Goal: Transaction & Acquisition: Purchase product/service

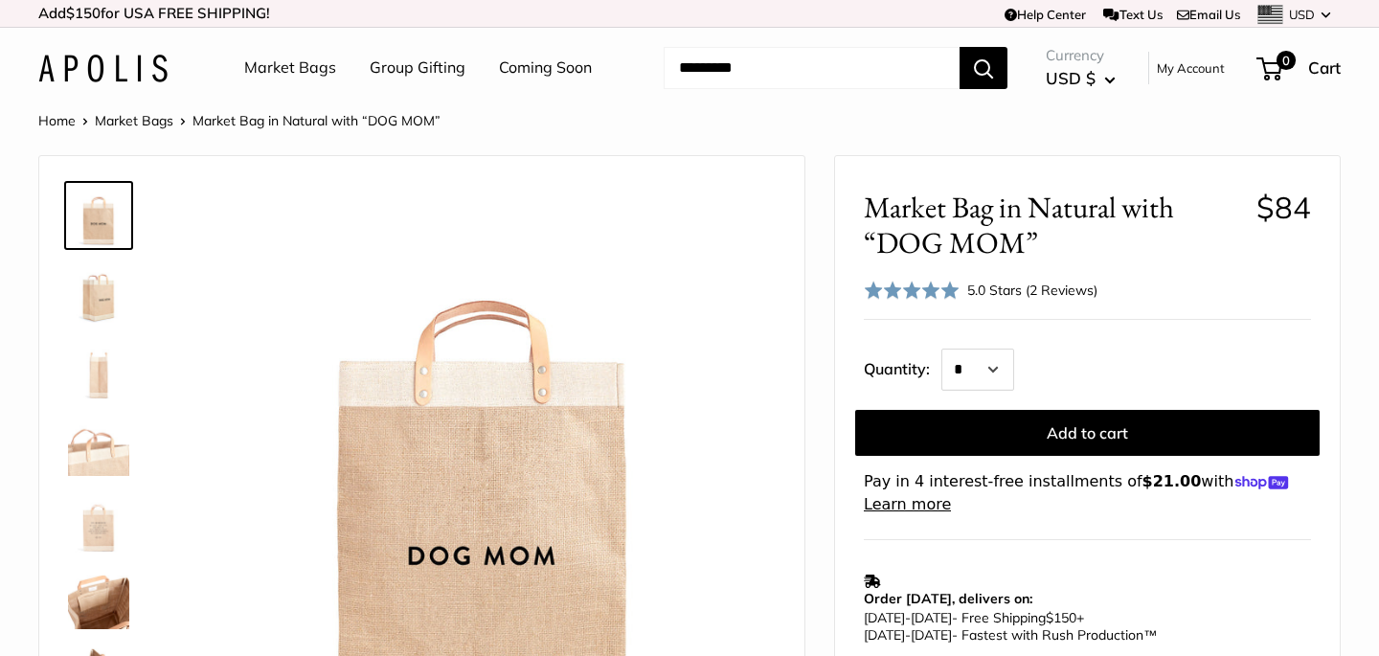
click at [738, 63] on input "Search..." at bounding box center [812, 68] width 296 height 42
type input "***"
click at [960, 47] on button "Search" at bounding box center [984, 68] width 48 height 42
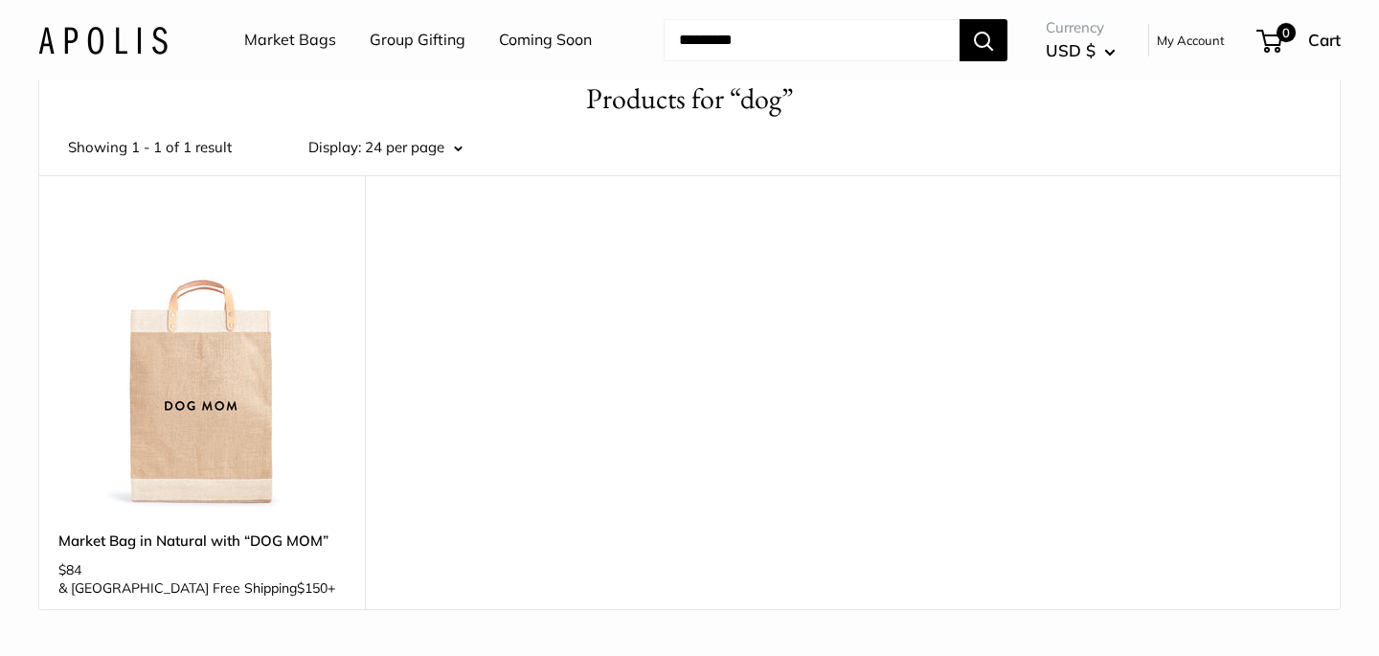
scroll to position [20, 0]
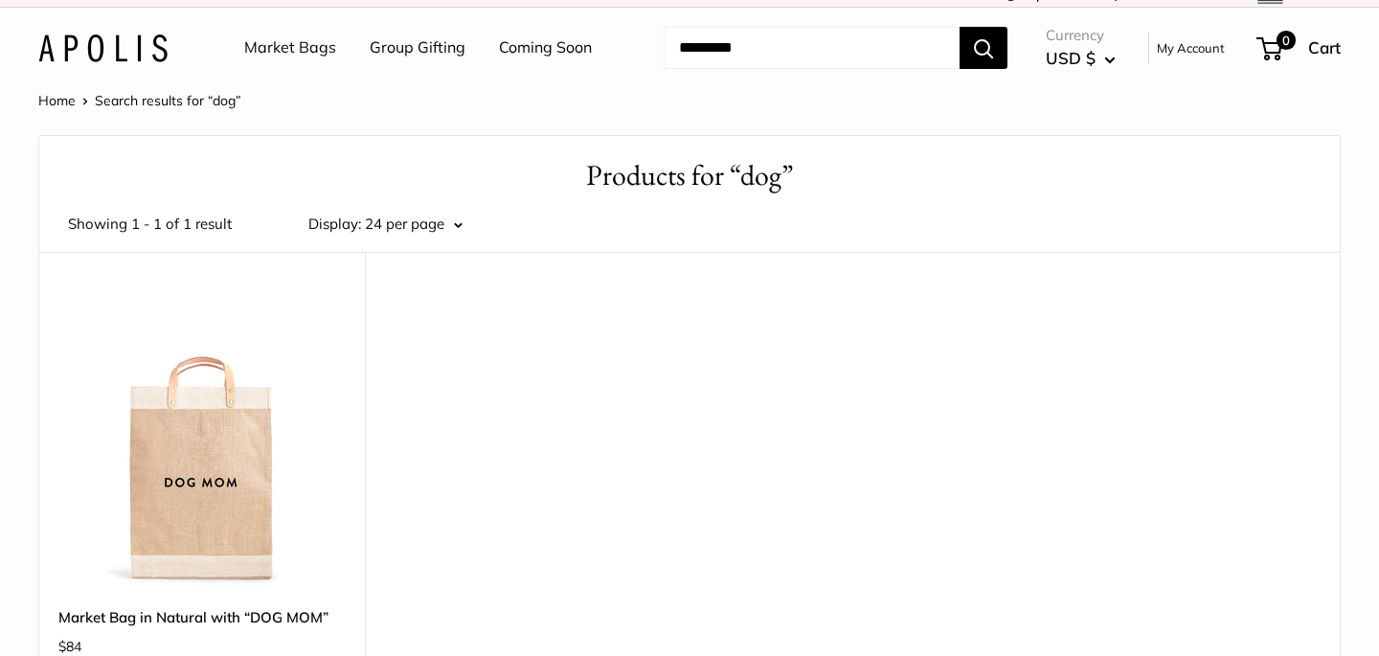
click at [707, 51] on input "Search..." at bounding box center [812, 48] width 296 height 42
type input "****"
click at [960, 27] on button "Search" at bounding box center [984, 48] width 48 height 42
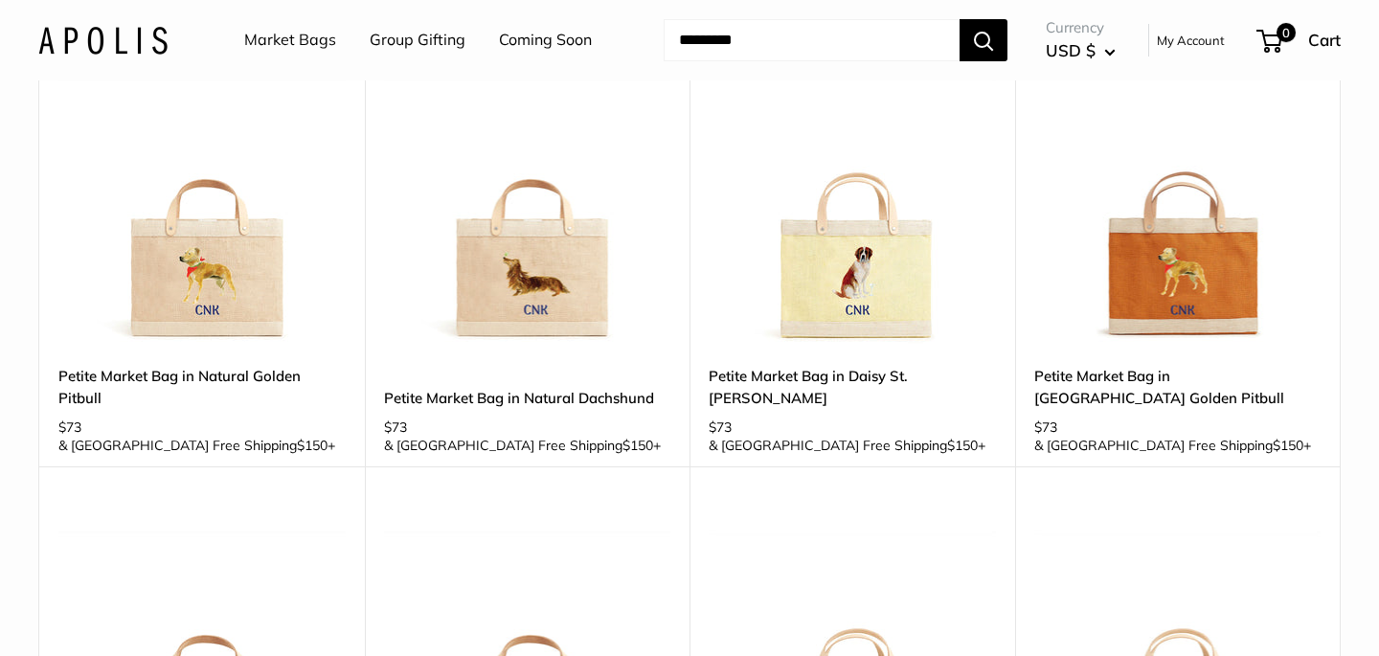
scroll to position [775, 0]
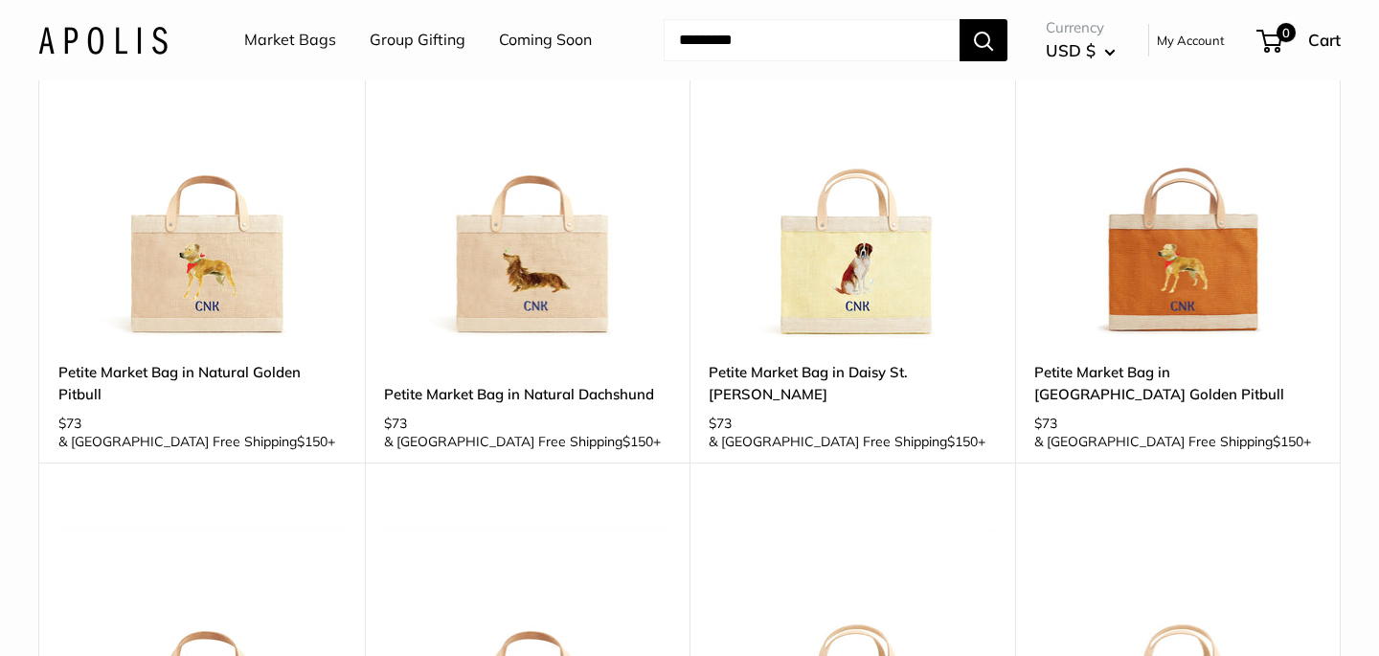
click at [0, 0] on img at bounding box center [0, 0] width 0 height 0
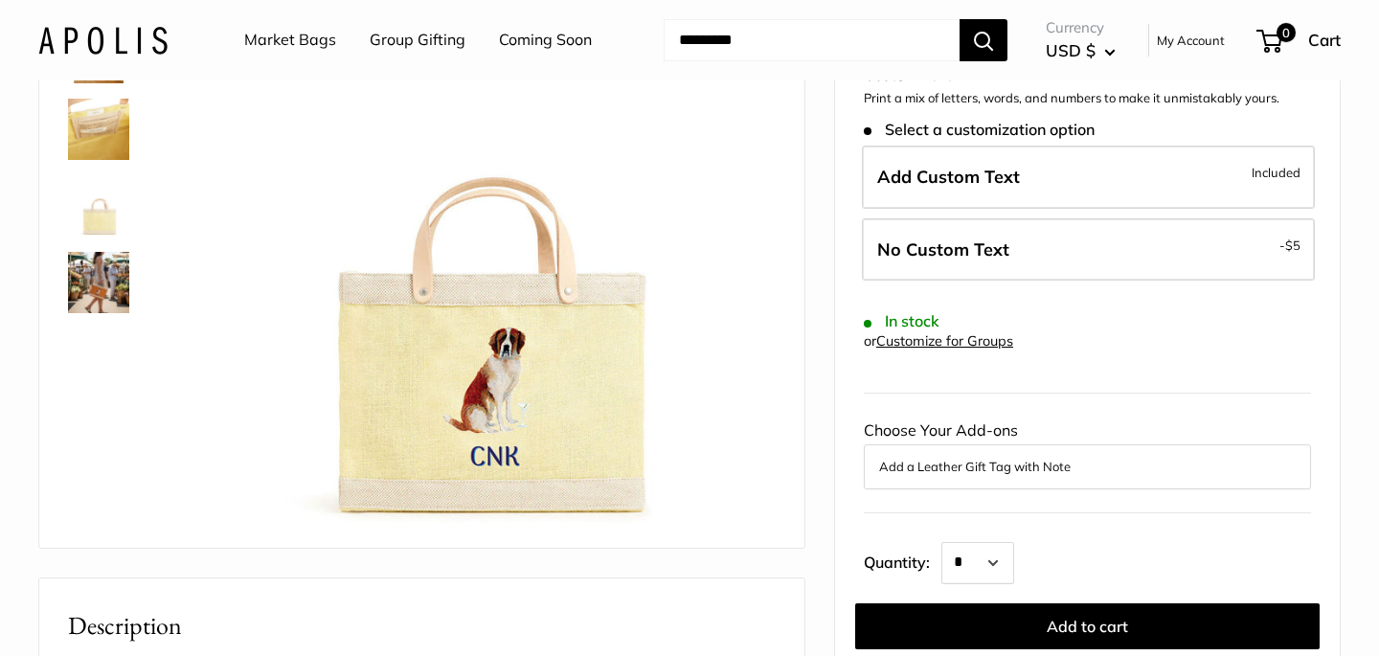
scroll to position [246, 0]
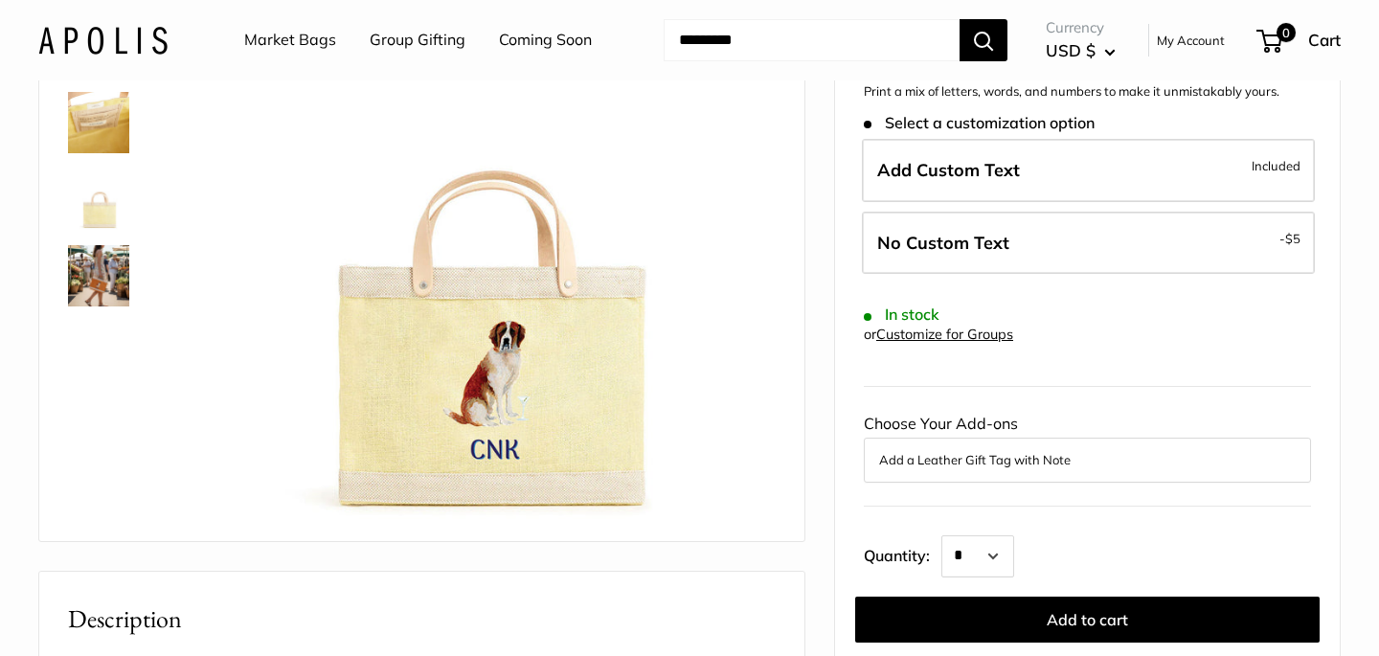
click at [87, 287] on img at bounding box center [98, 275] width 61 height 61
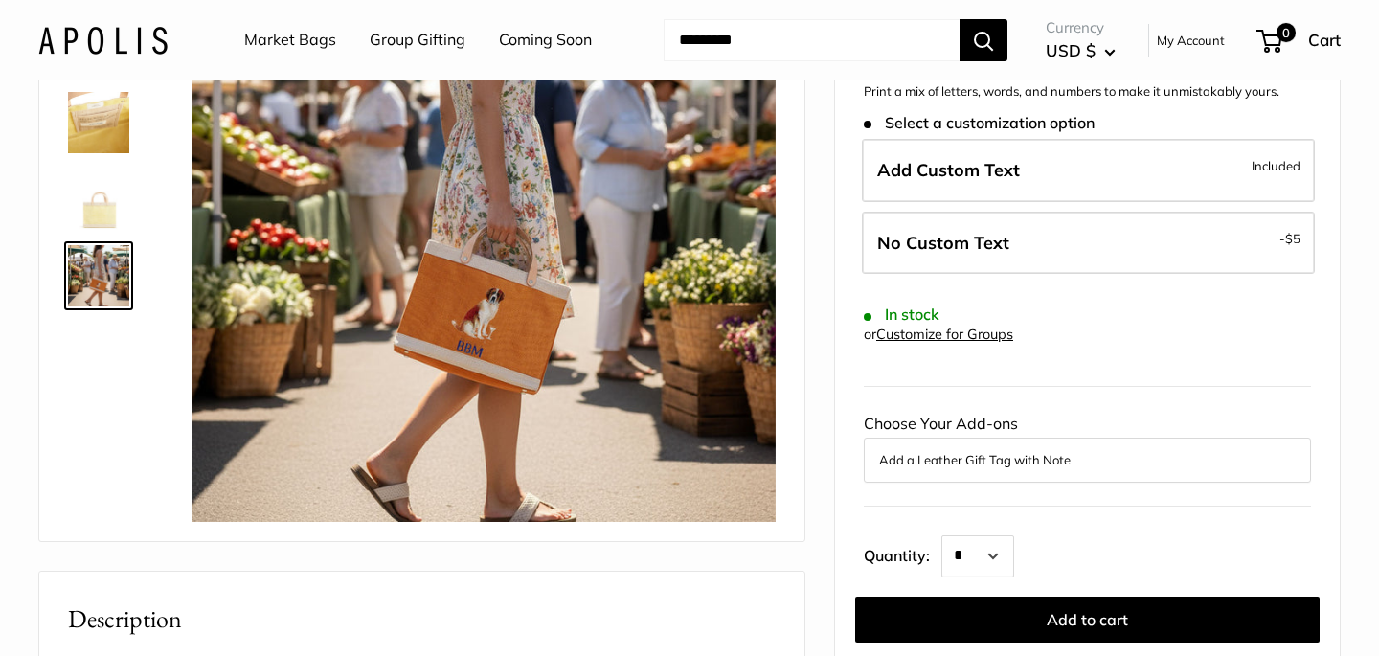
click at [99, 142] on img at bounding box center [98, 122] width 61 height 61
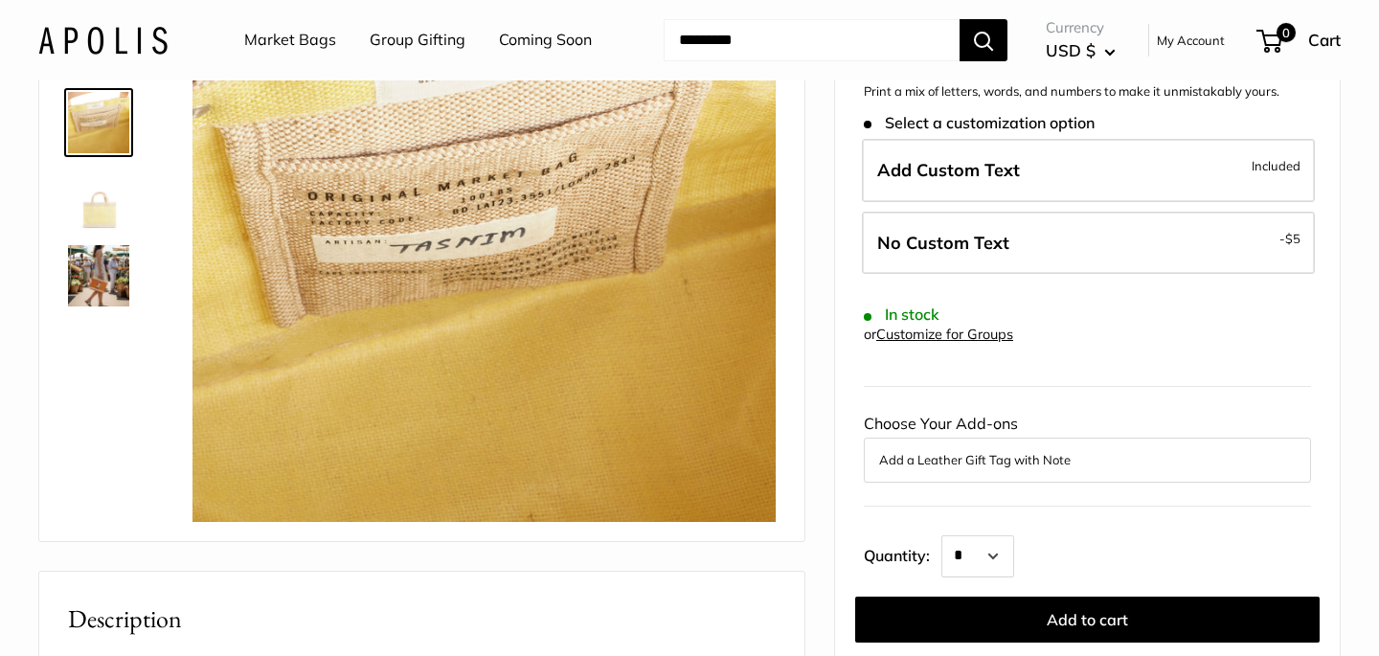
click at [115, 201] on img at bounding box center [98, 199] width 61 height 61
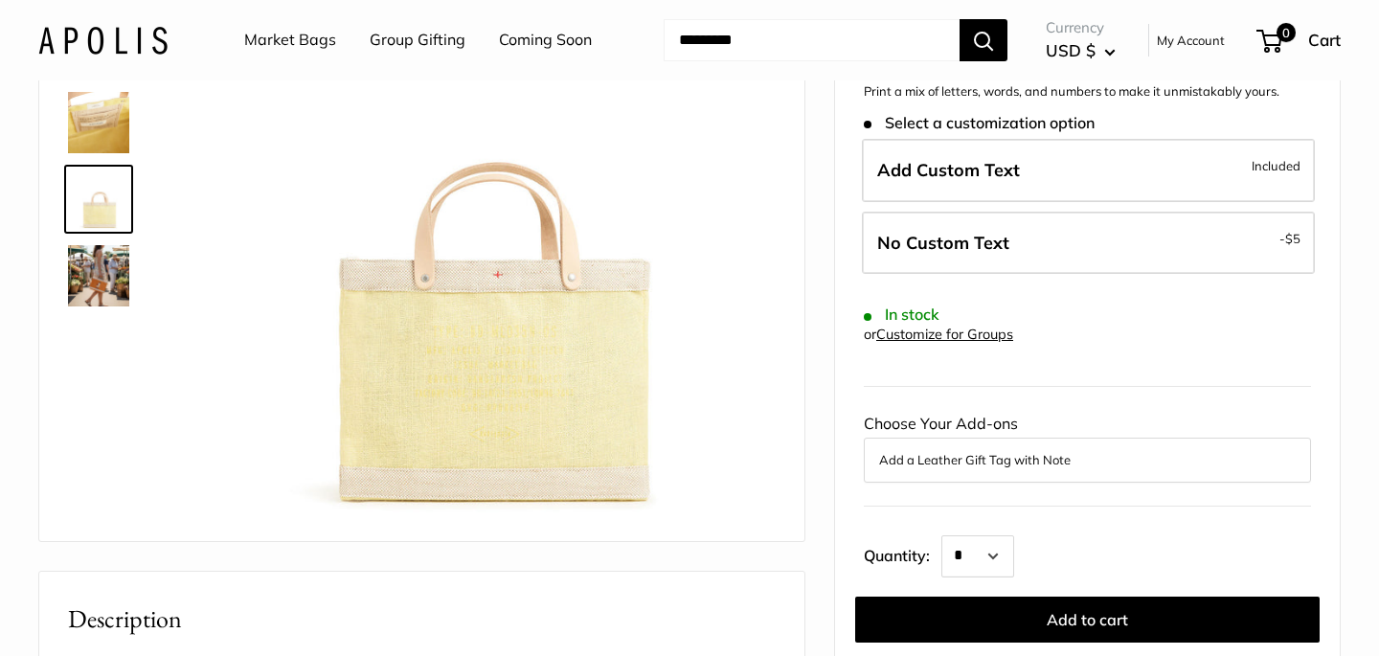
click at [117, 293] on img at bounding box center [98, 275] width 61 height 61
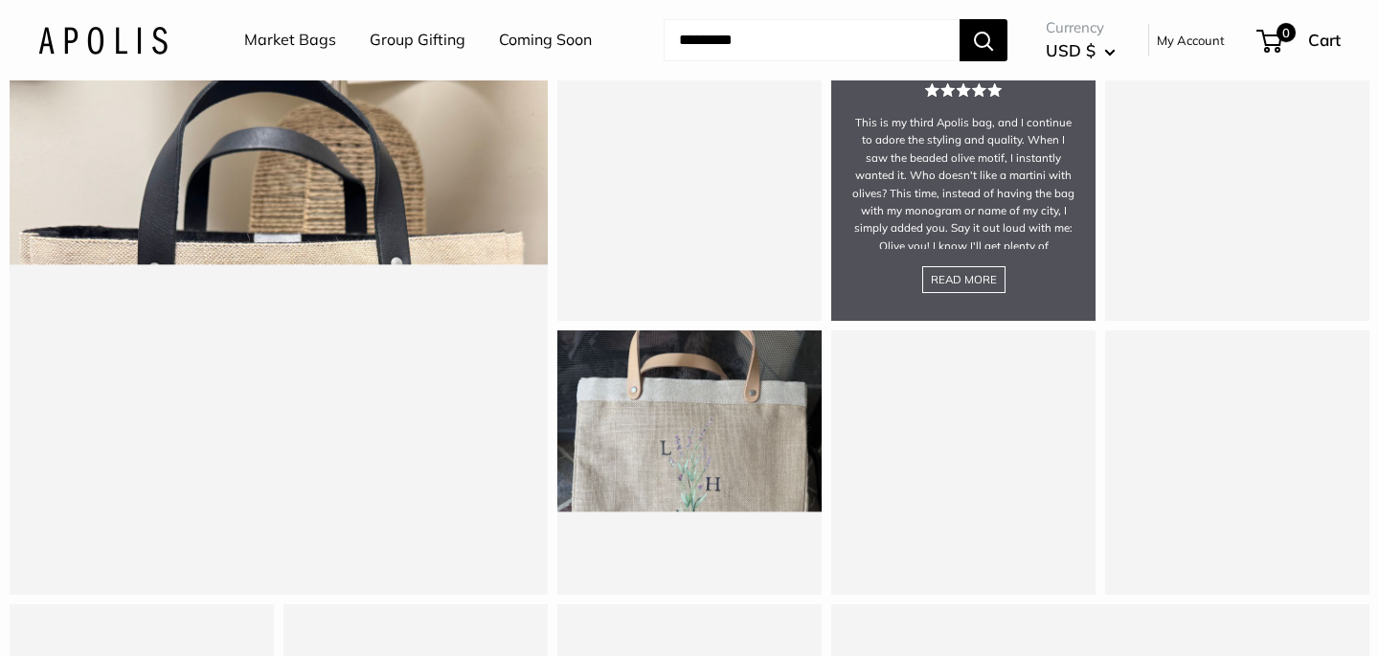
scroll to position [1708, 0]
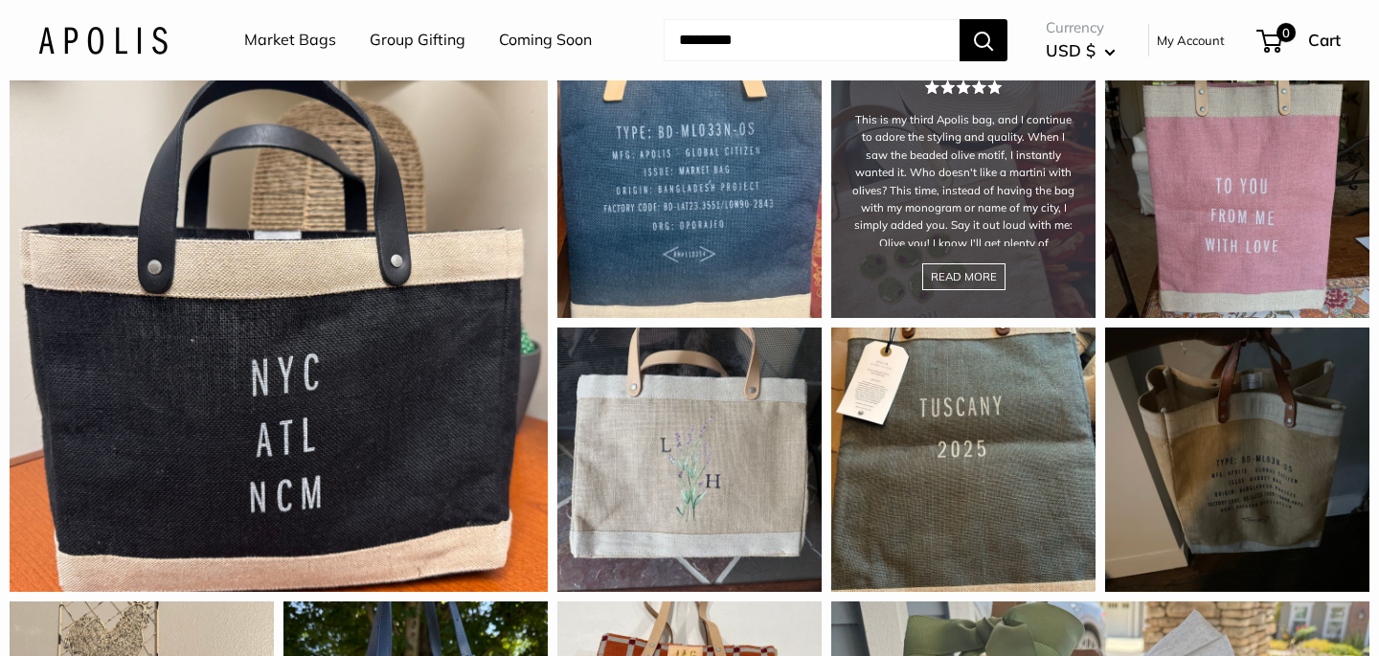
click at [897, 216] on div "This is my third Apolis bag, and I continue to adore the styling and quality. W…" at bounding box center [963, 186] width 264 height 264
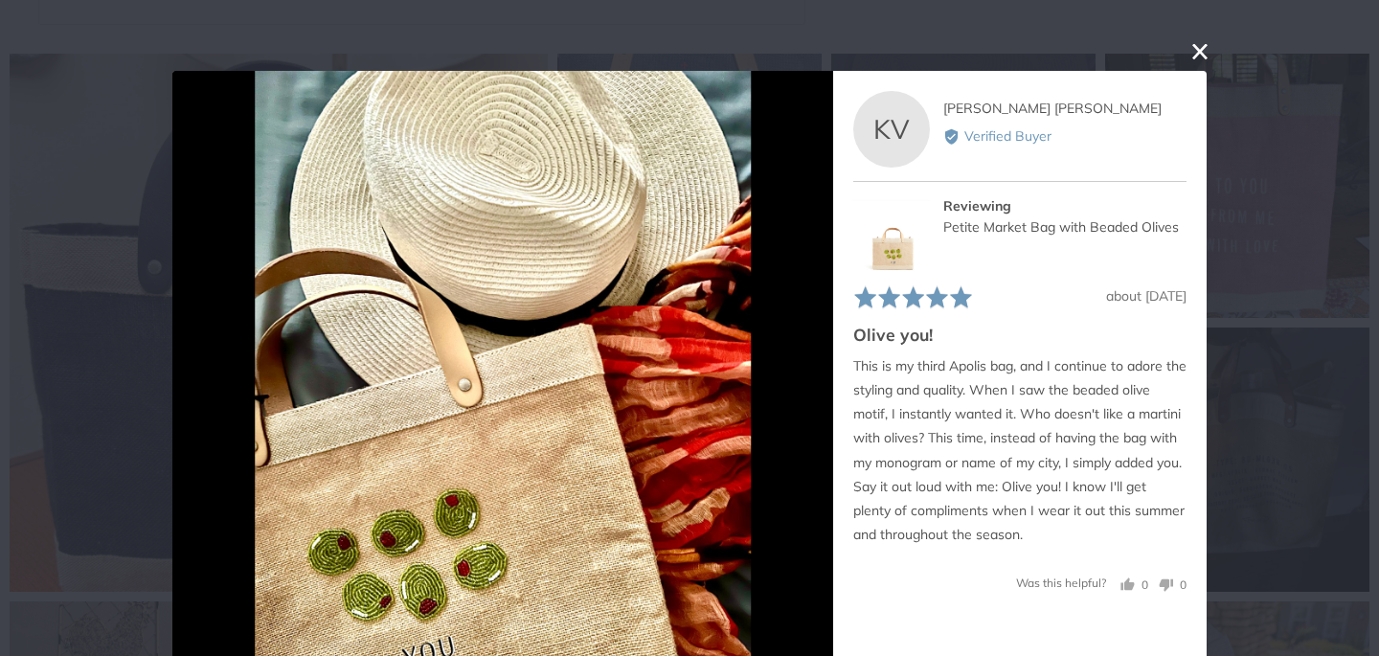
scroll to position [71, 0]
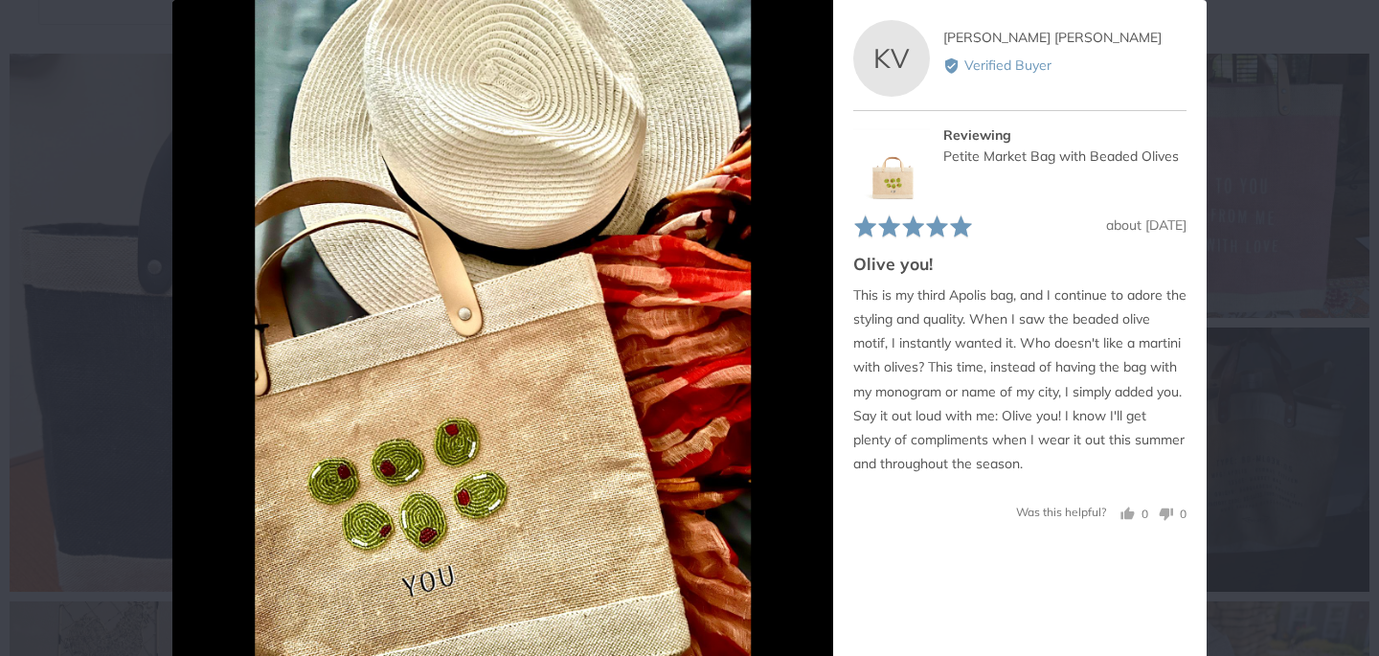
click at [1257, 264] on div "User-Uploaded Media Gallery Your browser doesn't support HTML5 videos. Your bro…" at bounding box center [689, 328] width 1379 height 656
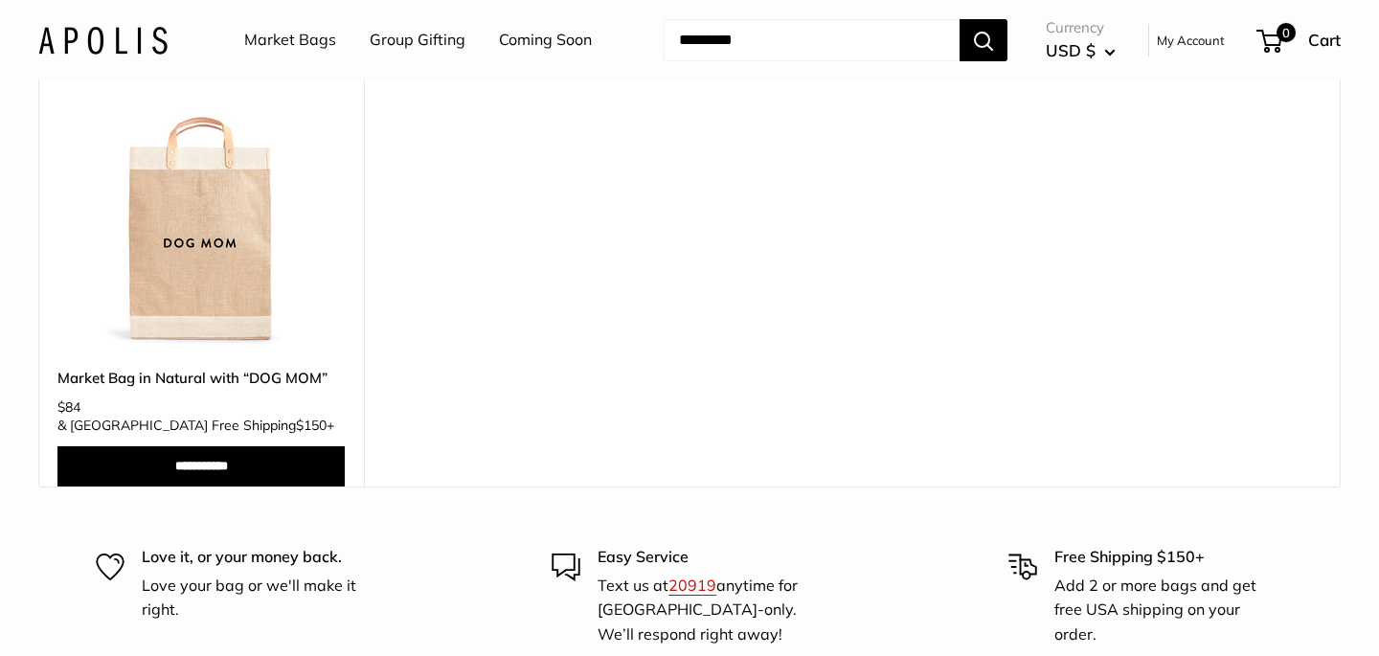
scroll to position [3814, 0]
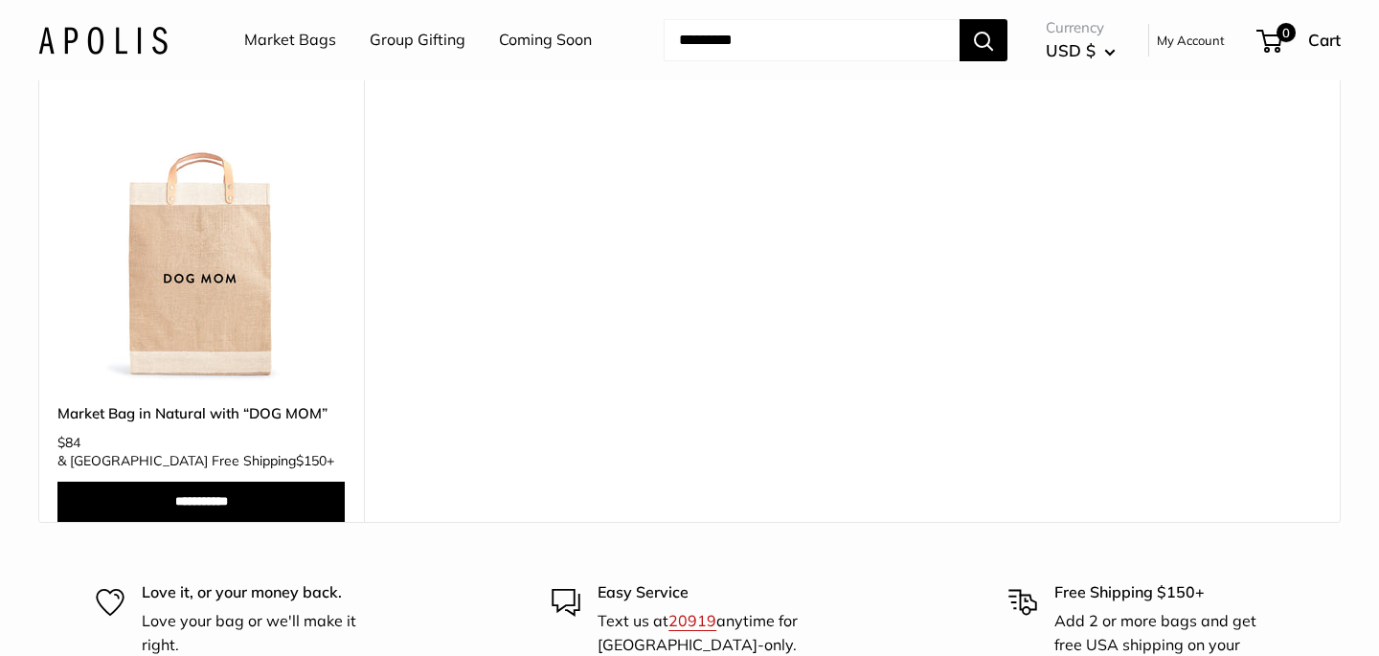
click at [303, 38] on link "Market Bags" at bounding box center [290, 40] width 92 height 29
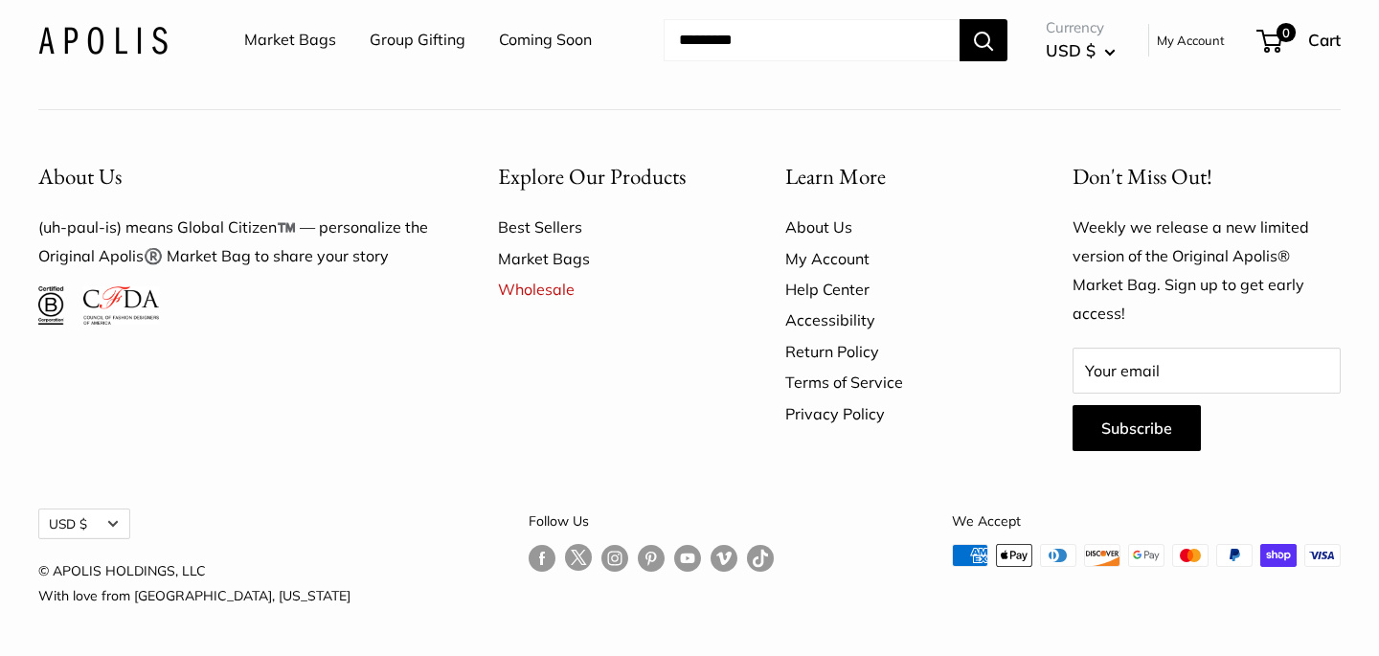
scroll to position [5449, 0]
click at [529, 32] on link "Coming Soon" at bounding box center [545, 40] width 93 height 29
